Goal: Transaction & Acquisition: Obtain resource

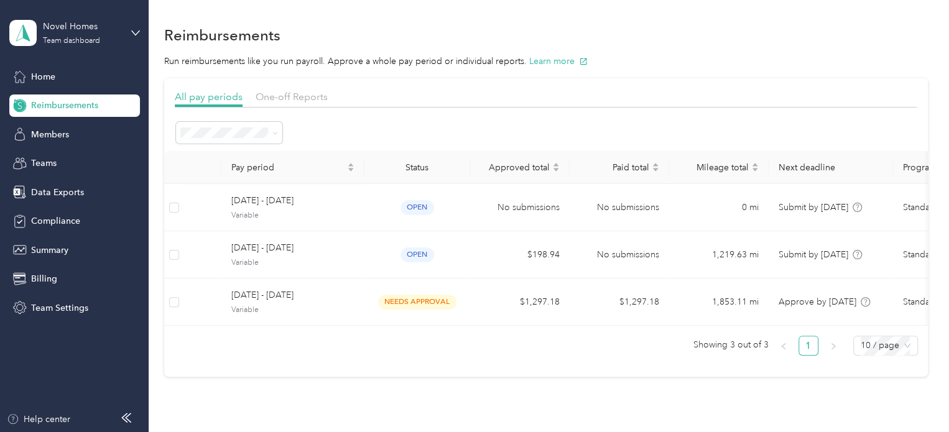
click at [100, 112] on div "Reimbursements" at bounding box center [74, 106] width 131 height 22
click at [323, 62] on p "Run reimbursements like you run payroll. Approve a whole pay period or individu…" at bounding box center [545, 61] width 763 height 13
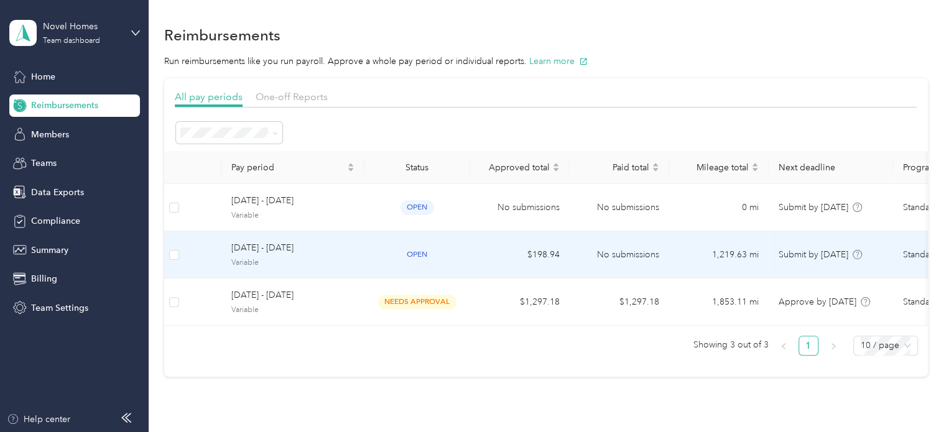
click at [281, 252] on span "[DATE] - [DATE]" at bounding box center [292, 248] width 123 height 14
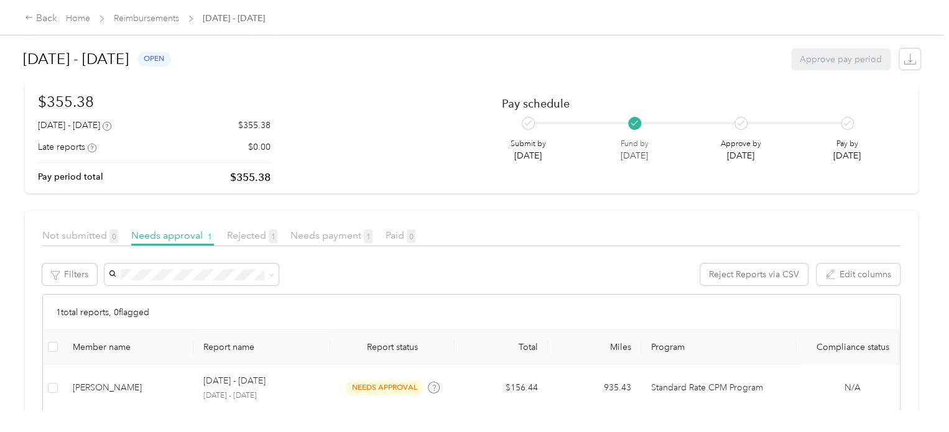
scroll to position [159, 0]
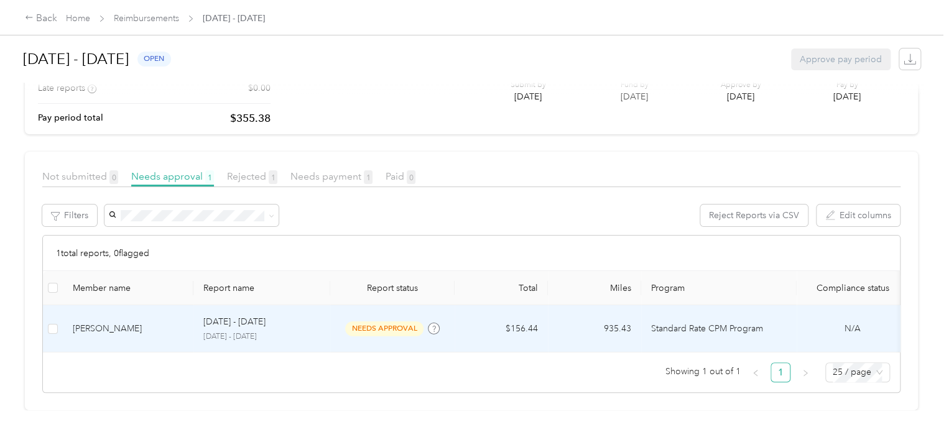
click at [318, 331] on p "[DATE] - [DATE]" at bounding box center [261, 336] width 117 height 11
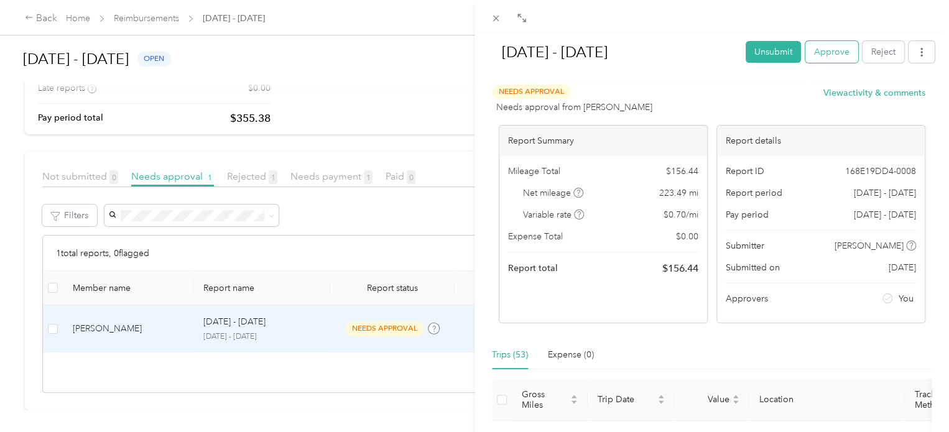
click at [823, 59] on button "Approve" at bounding box center [831, 52] width 53 height 22
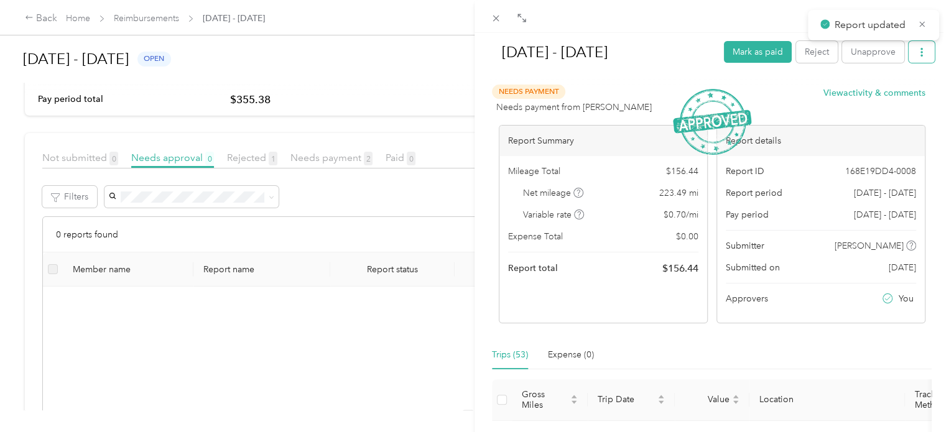
click at [917, 50] on icon "button" at bounding box center [921, 52] width 9 height 9
click at [890, 96] on span "Download" at bounding box center [876, 97] width 41 height 13
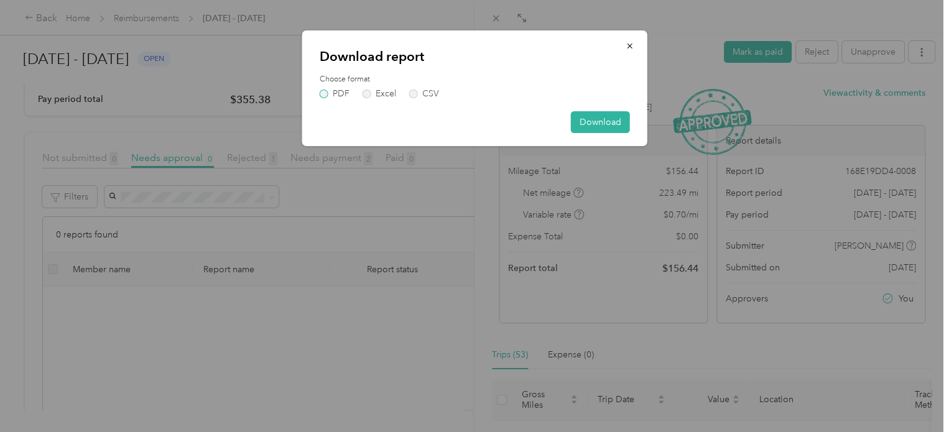
click at [325, 91] on label "PDF" at bounding box center [335, 94] width 30 height 9
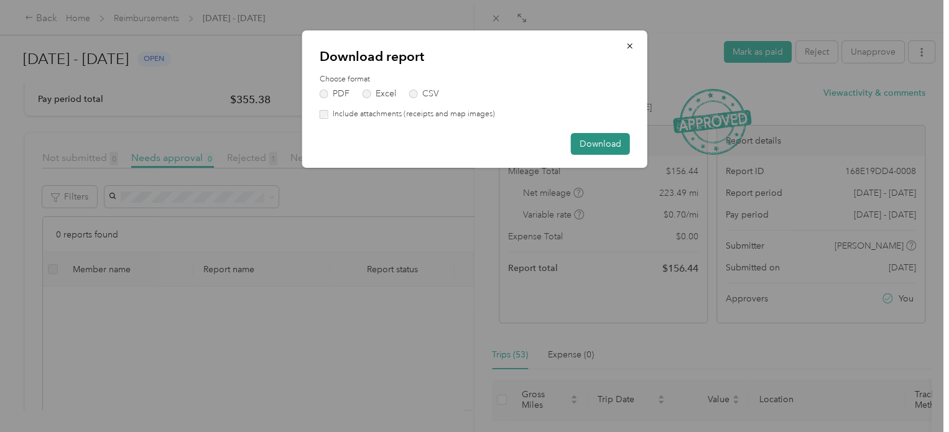
click at [592, 144] on button "Download" at bounding box center [600, 144] width 59 height 22
